Goal: Transaction & Acquisition: Book appointment/travel/reservation

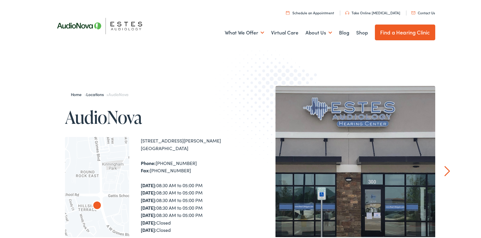
click at [315, 12] on link "Schedule an Appointment" at bounding box center [310, 11] width 48 height 5
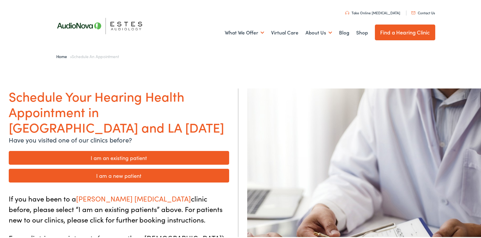
click at [79, 167] on link "I am a new patient" at bounding box center [119, 174] width 220 height 14
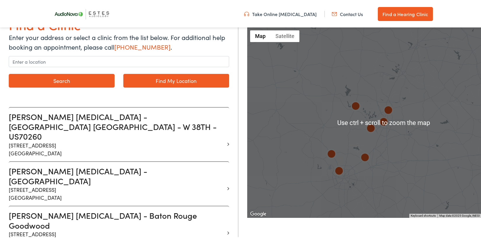
scroll to position [58, 0]
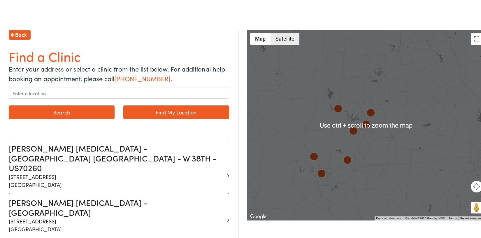
click at [284, 39] on button "Satellite" at bounding box center [285, 38] width 29 height 12
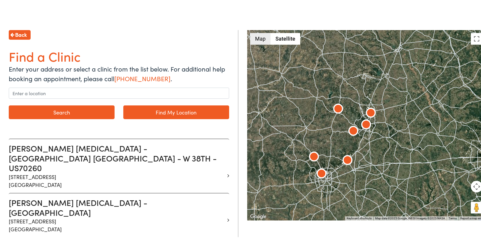
click at [259, 39] on button "Map" at bounding box center [260, 38] width 20 height 12
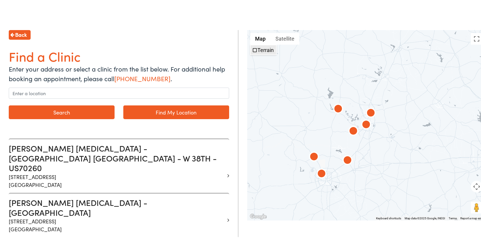
click at [266, 50] on label "Terrain" at bounding box center [265, 49] width 16 height 6
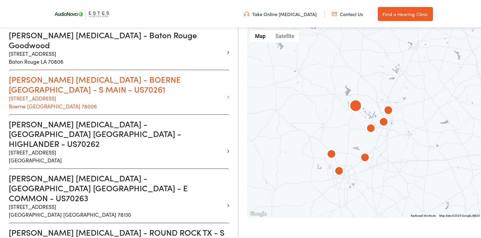
scroll to position [292, 0]
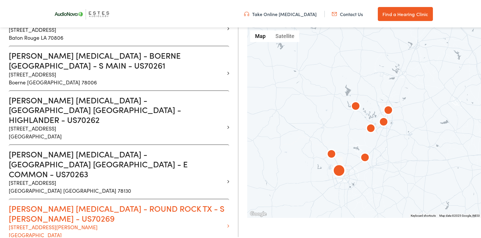
click at [67, 202] on h3 "Estes Audiology - ROUND ROCK TX - S AW GRIMES - US70269" at bounding box center [117, 212] width 216 height 20
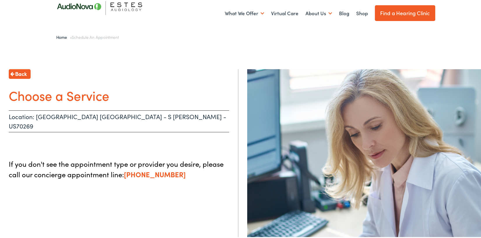
scroll to position [29, 0]
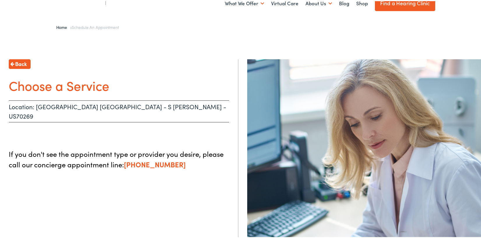
click at [39, 99] on div "Back Choose a Service Location: ROUND ROCK TX - S AW GRIMES - US70269 If you do…" at bounding box center [119, 177] width 238 height 238
click at [47, 102] on p "Location: ROUND ROCK TX - S AW GRIMES - US70269" at bounding box center [119, 110] width 220 height 22
click at [9, 58] on div "Back Choose a Service Location: ROUND ROCK TX - S AW GRIMES - US70269 If you do…" at bounding box center [242, 172] width 485 height 246
